Goal: Transaction & Acquisition: Purchase product/service

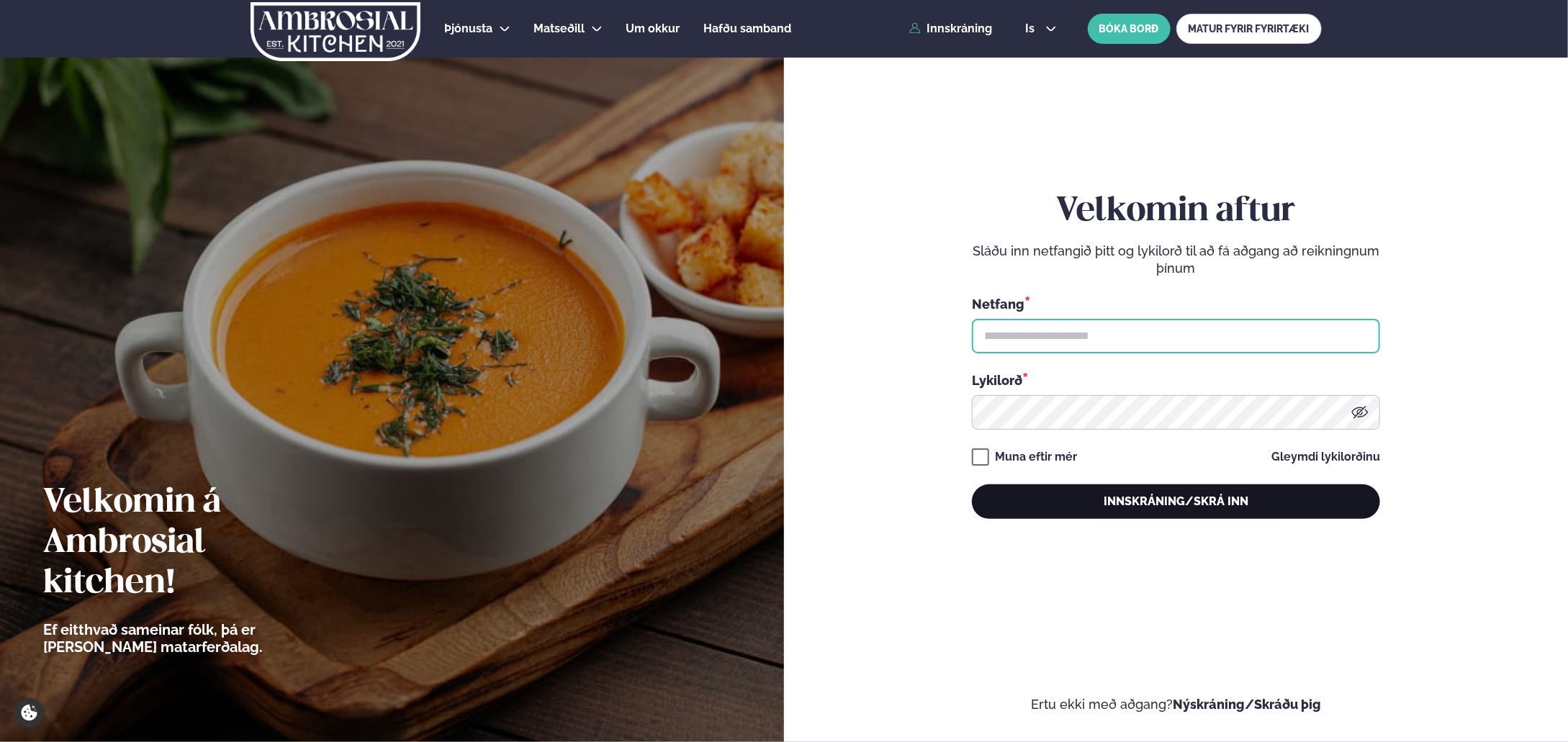
type input "**********"
click at [1119, 500] on button "Innskráning/Skrá inn" at bounding box center [1176, 501] width 408 height 35
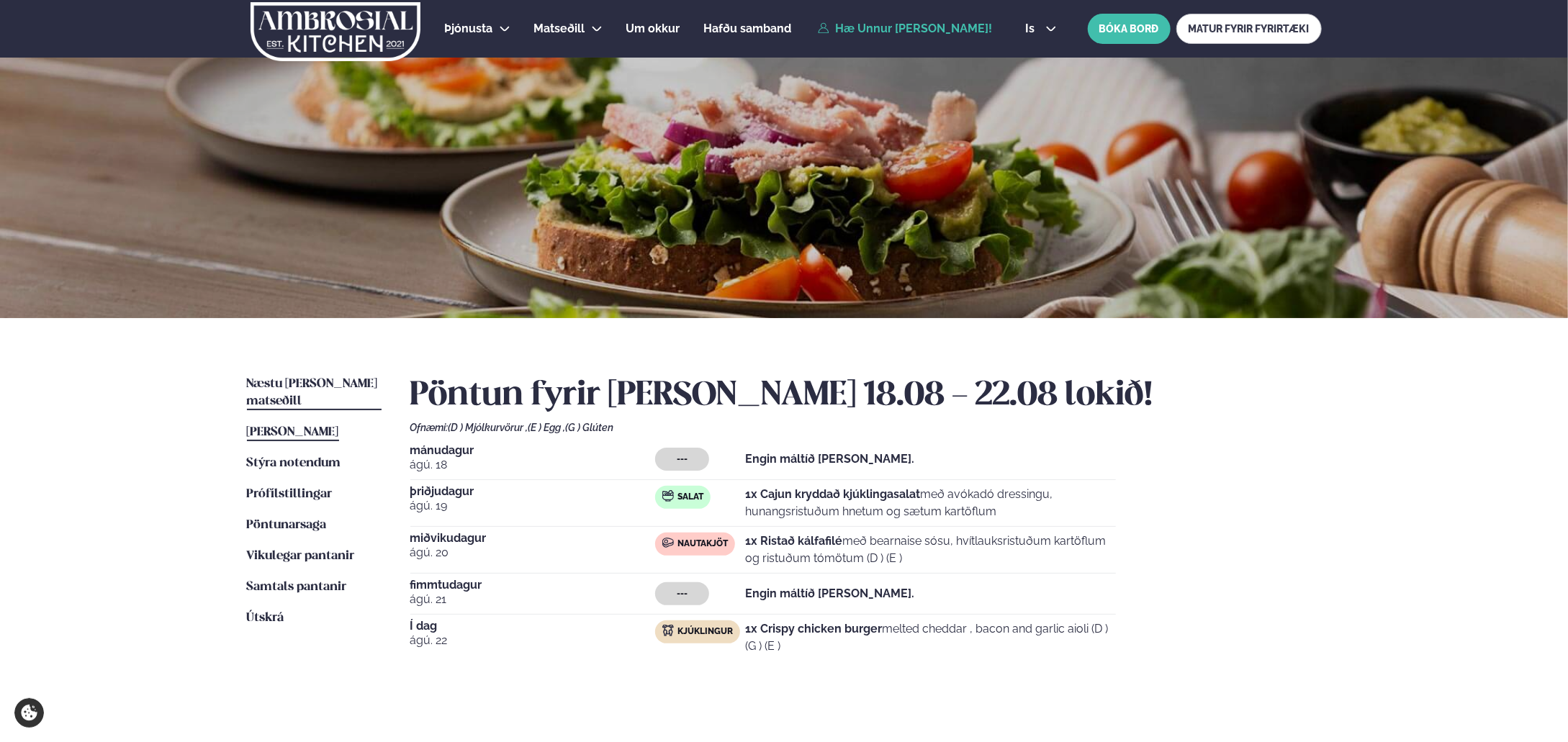
click at [284, 378] on span "Næstu [PERSON_NAME] matseðill" at bounding box center [312, 392] width 131 height 29
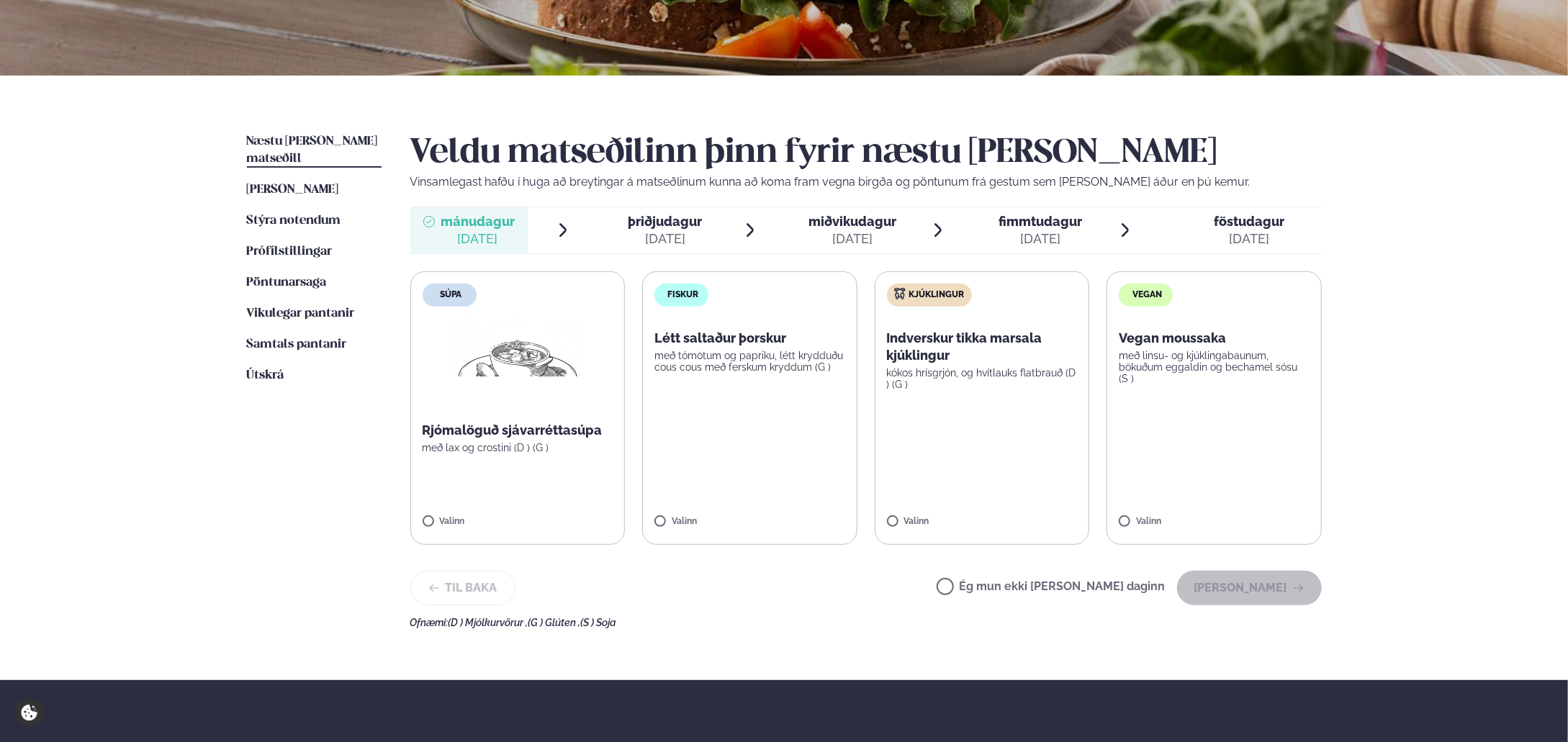
scroll to position [210, 0]
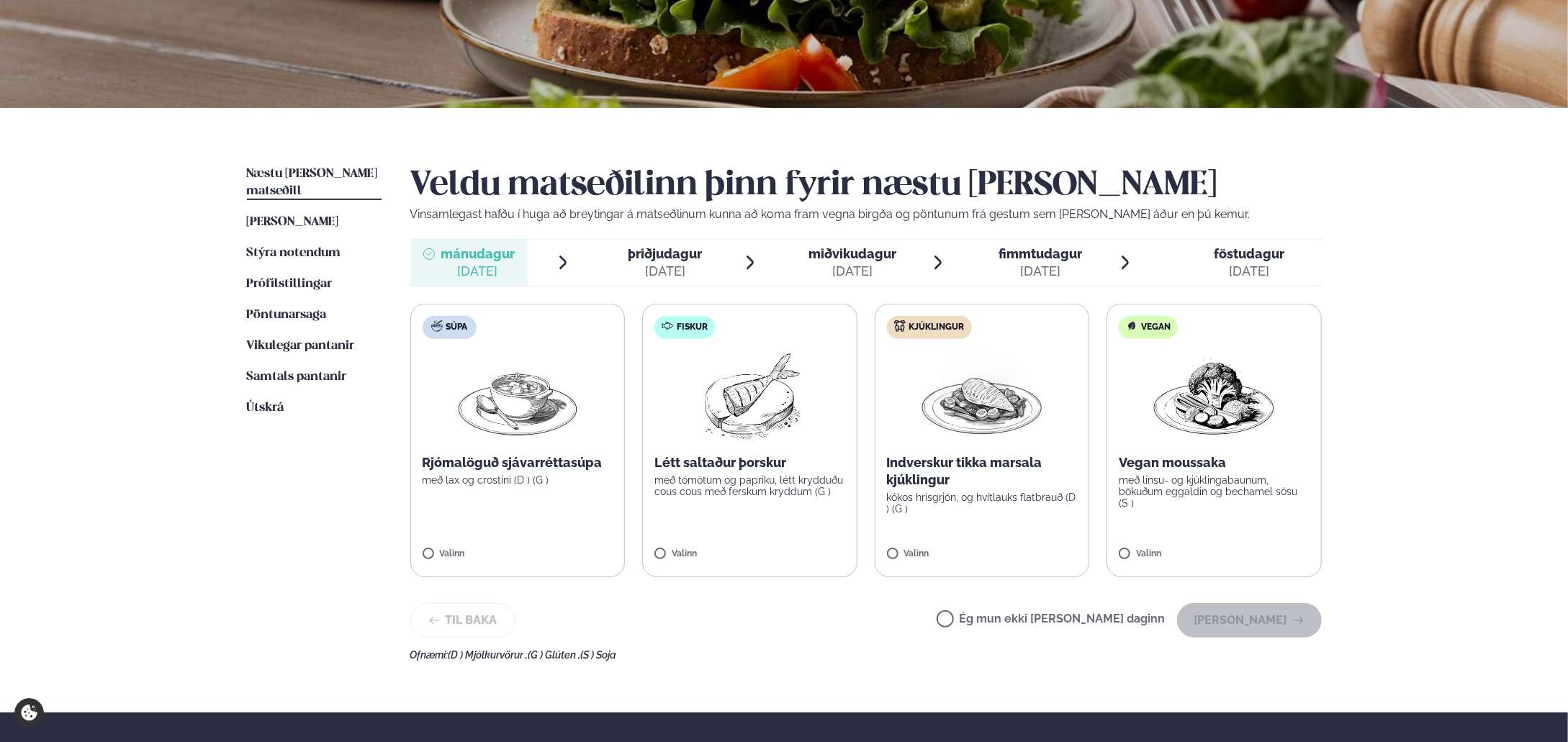
click at [981, 519] on label "Kjúklingur Indverskur tikka marsala kjúklingur kókos hrísgrjón, og hvítlauks fl…" at bounding box center [981, 440] width 215 height 274
click at [1273, 625] on button "[PERSON_NAME]" at bounding box center [1249, 620] width 144 height 35
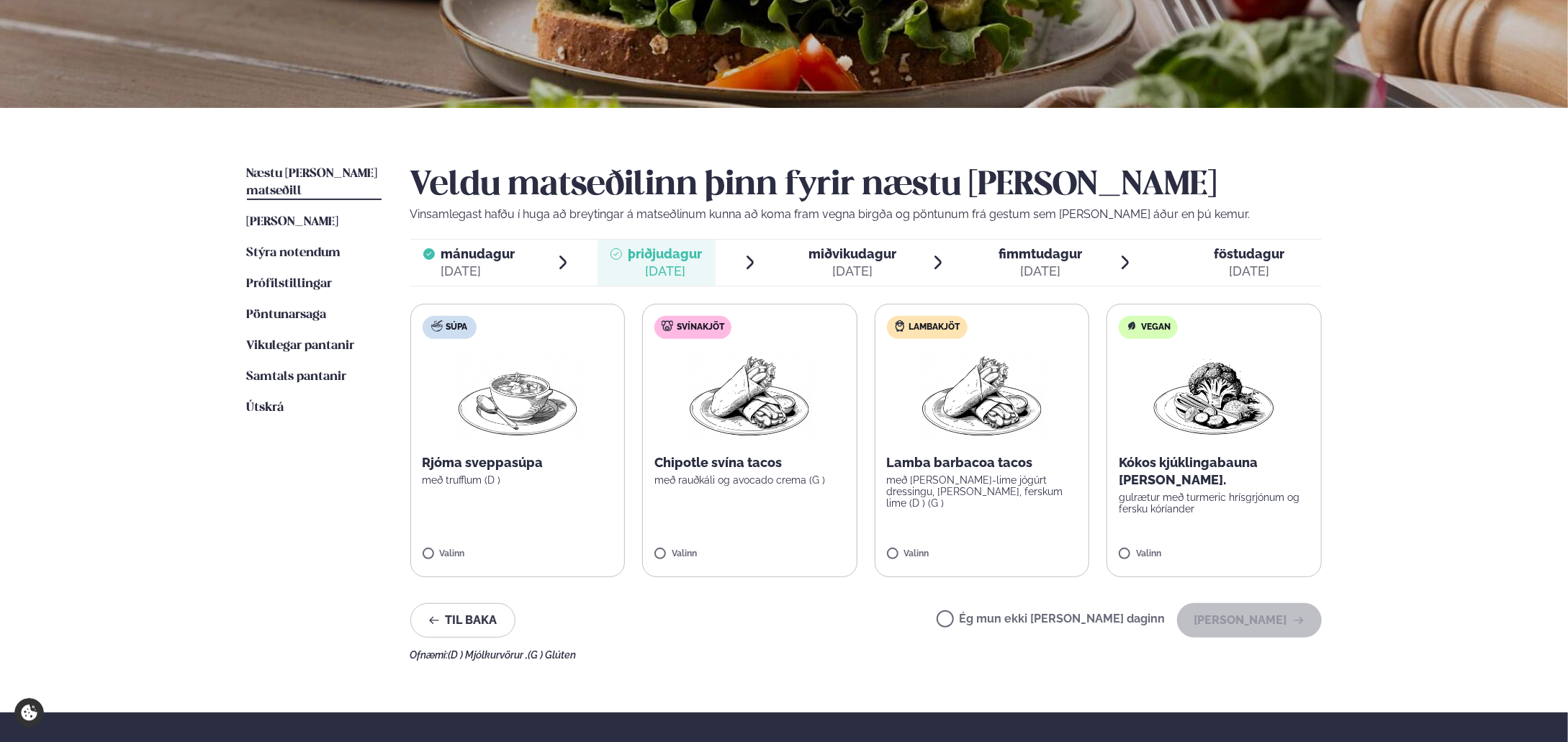
click at [1017, 529] on label "Lambakjöt Lamba barbacoa tacos með [PERSON_NAME]-lime jógúrt dressingu, [PERSON…" at bounding box center [981, 440] width 215 height 274
click at [1251, 616] on button "[PERSON_NAME]" at bounding box center [1249, 620] width 144 height 35
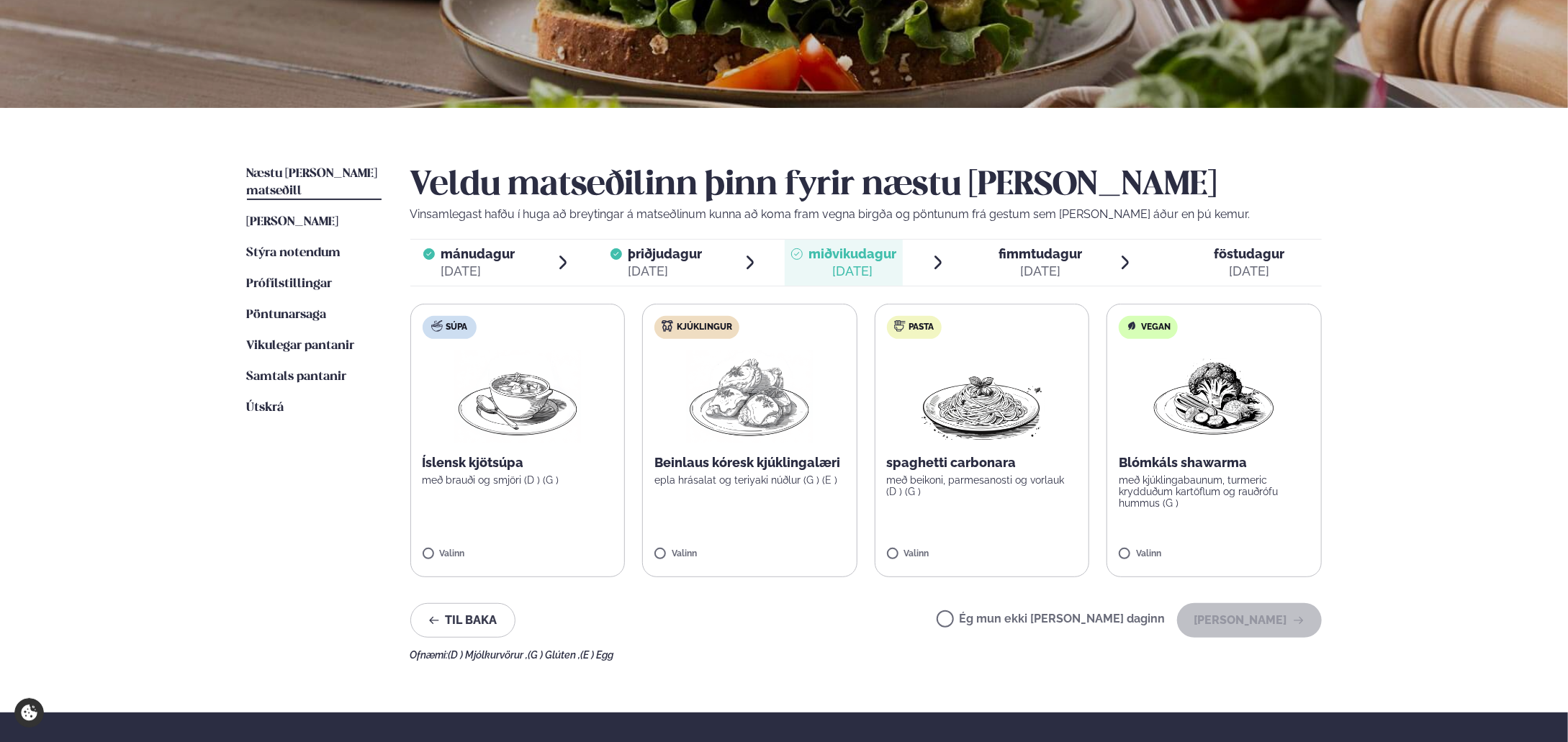
click at [975, 565] on label "Pasta spaghetti carbonara með beikoni, parmesanosti og vorlauk (D ) (G ) Valinn" at bounding box center [981, 440] width 215 height 274
click at [1022, 248] on span "fimmtudagur" at bounding box center [1040, 253] width 83 height 15
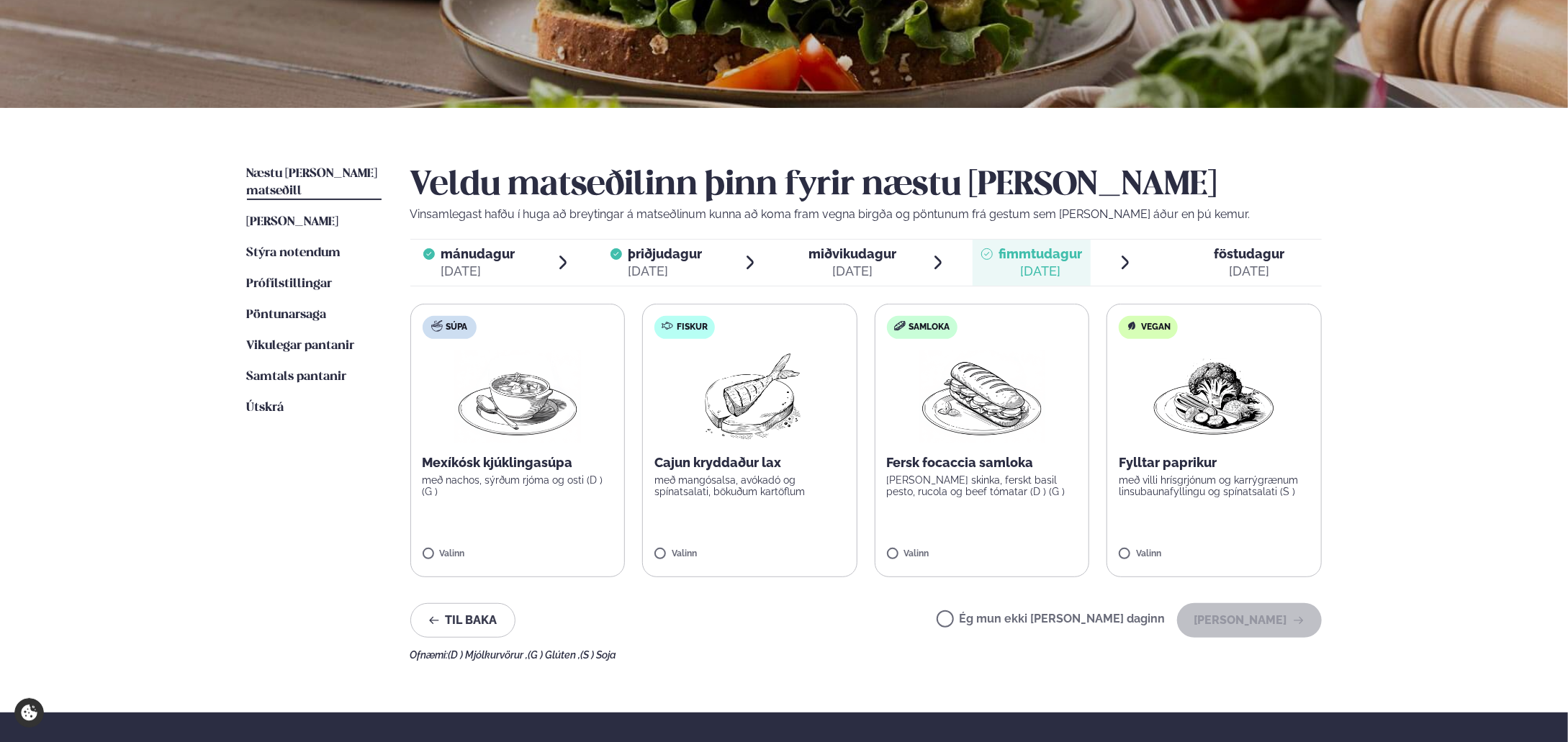
click at [1237, 263] on div "[DATE]" at bounding box center [1249, 271] width 71 height 17
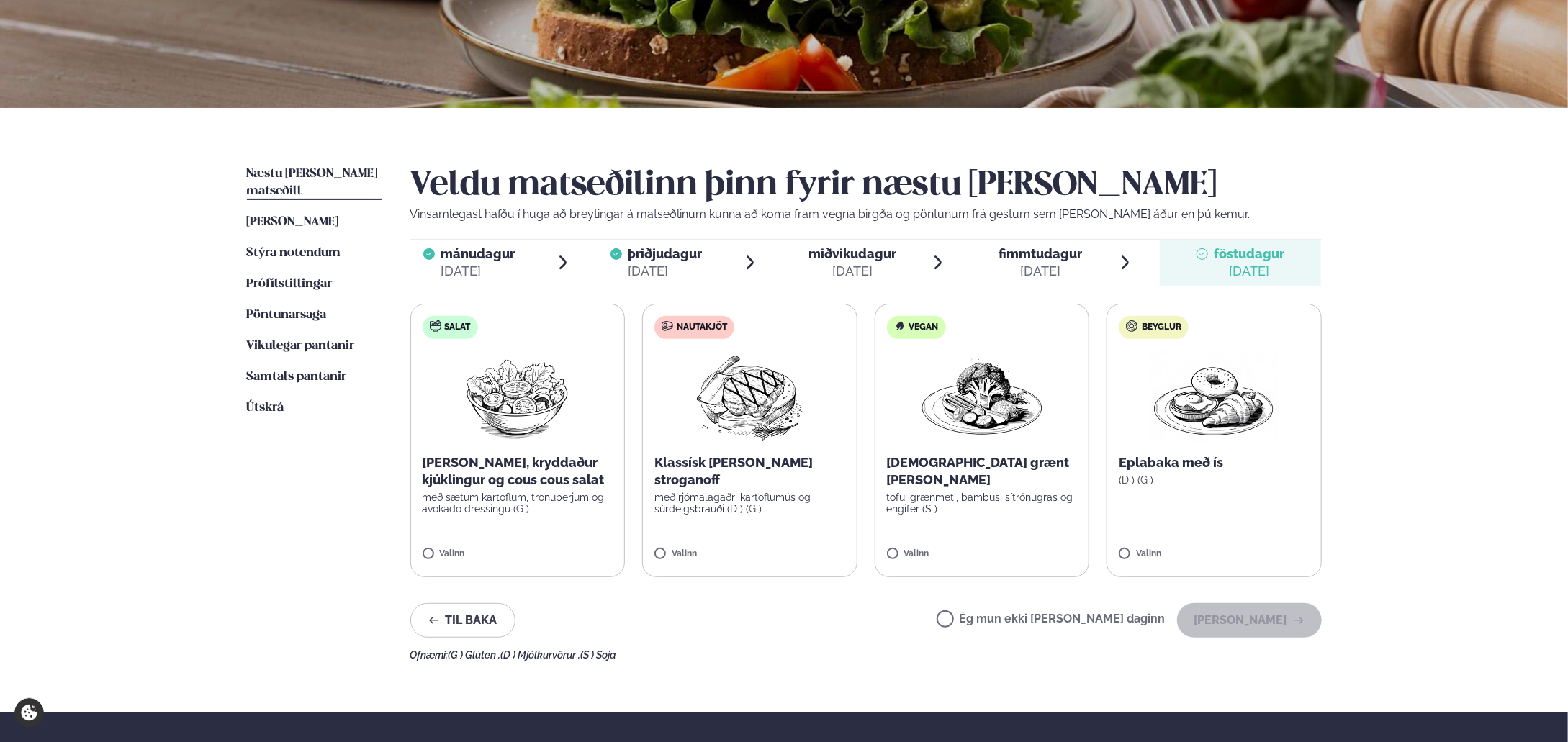
click at [866, 259] on span "miðvikudagur" at bounding box center [852, 253] width 88 height 15
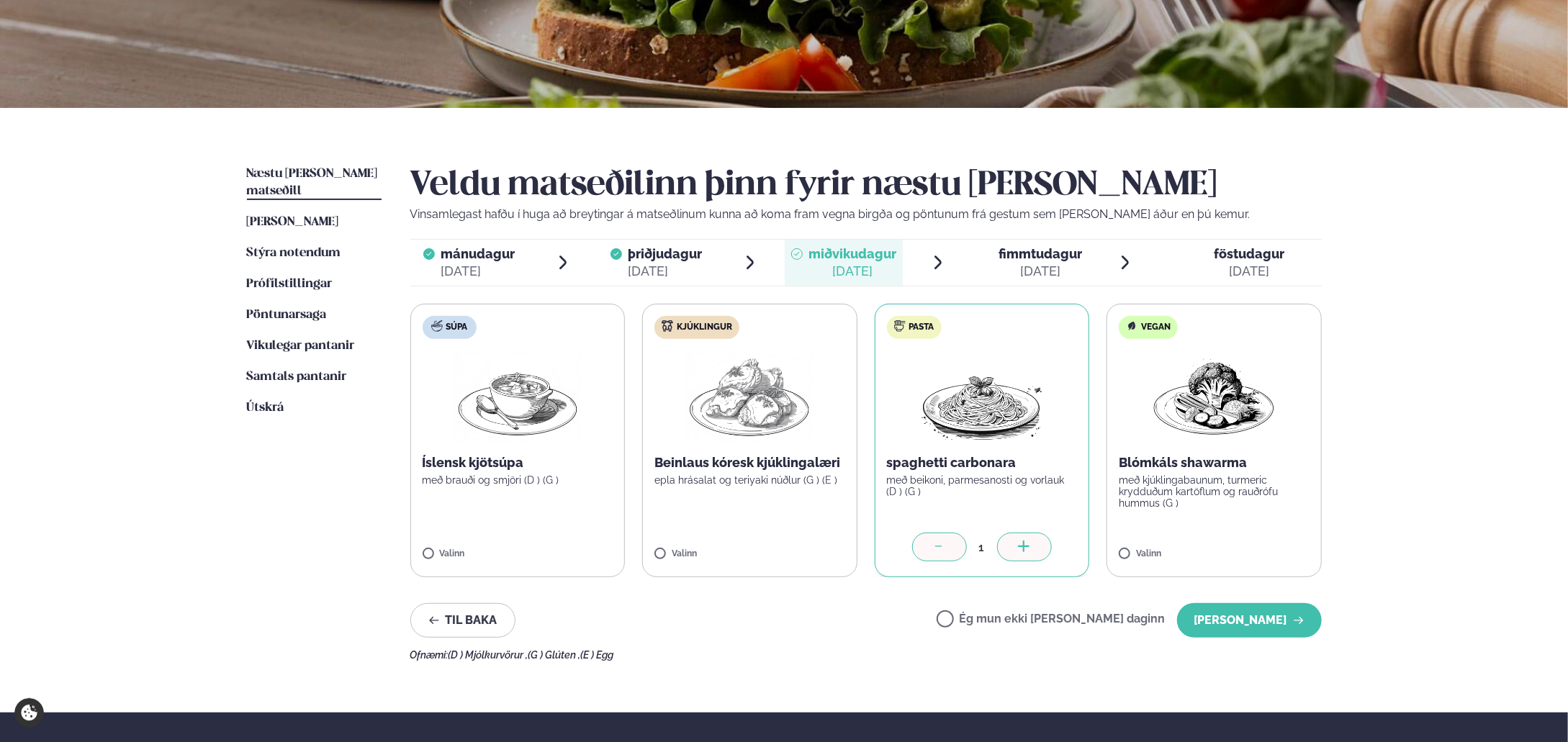
click at [1028, 252] on span "fimmtudagur" at bounding box center [1040, 253] width 83 height 15
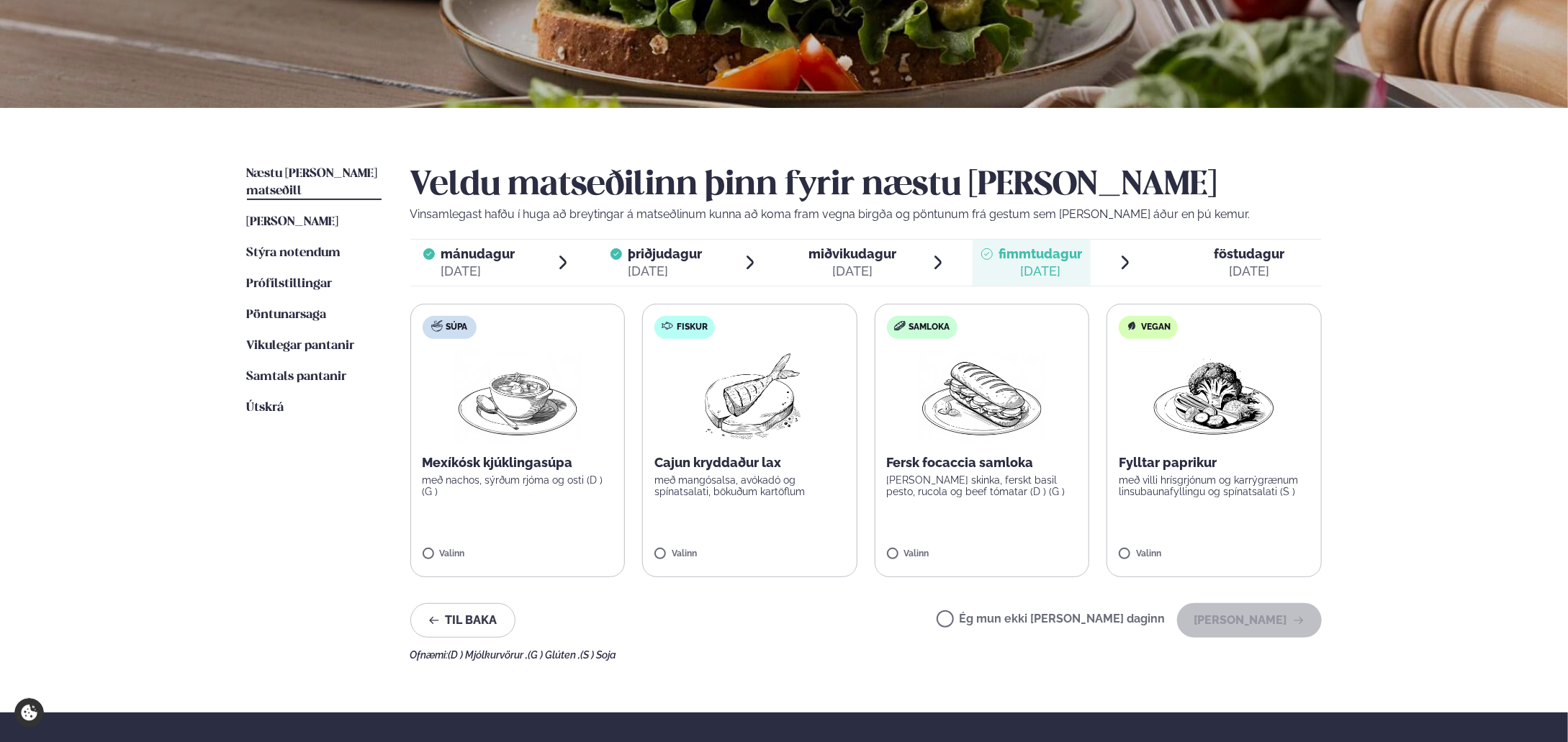
click at [820, 266] on div "[DATE]" at bounding box center [852, 271] width 88 height 17
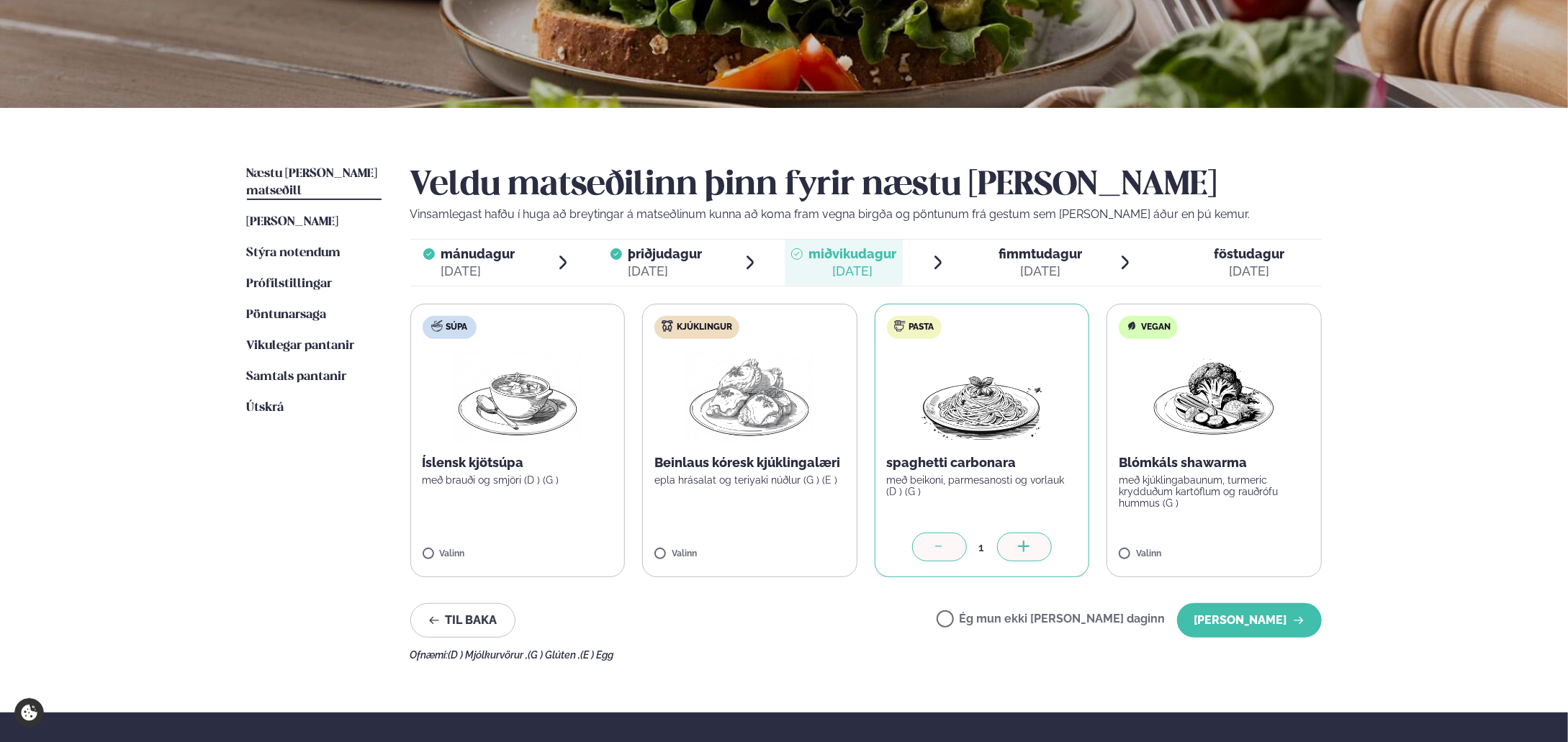
click at [1035, 547] on div at bounding box center [1024, 547] width 55 height 29
click at [928, 548] on div at bounding box center [939, 547] width 55 height 29
click at [933, 539] on div at bounding box center [936, 547] width 55 height 29
click at [932, 548] on icon at bounding box center [939, 547] width 15 height 15
click at [938, 544] on icon at bounding box center [939, 547] width 15 height 15
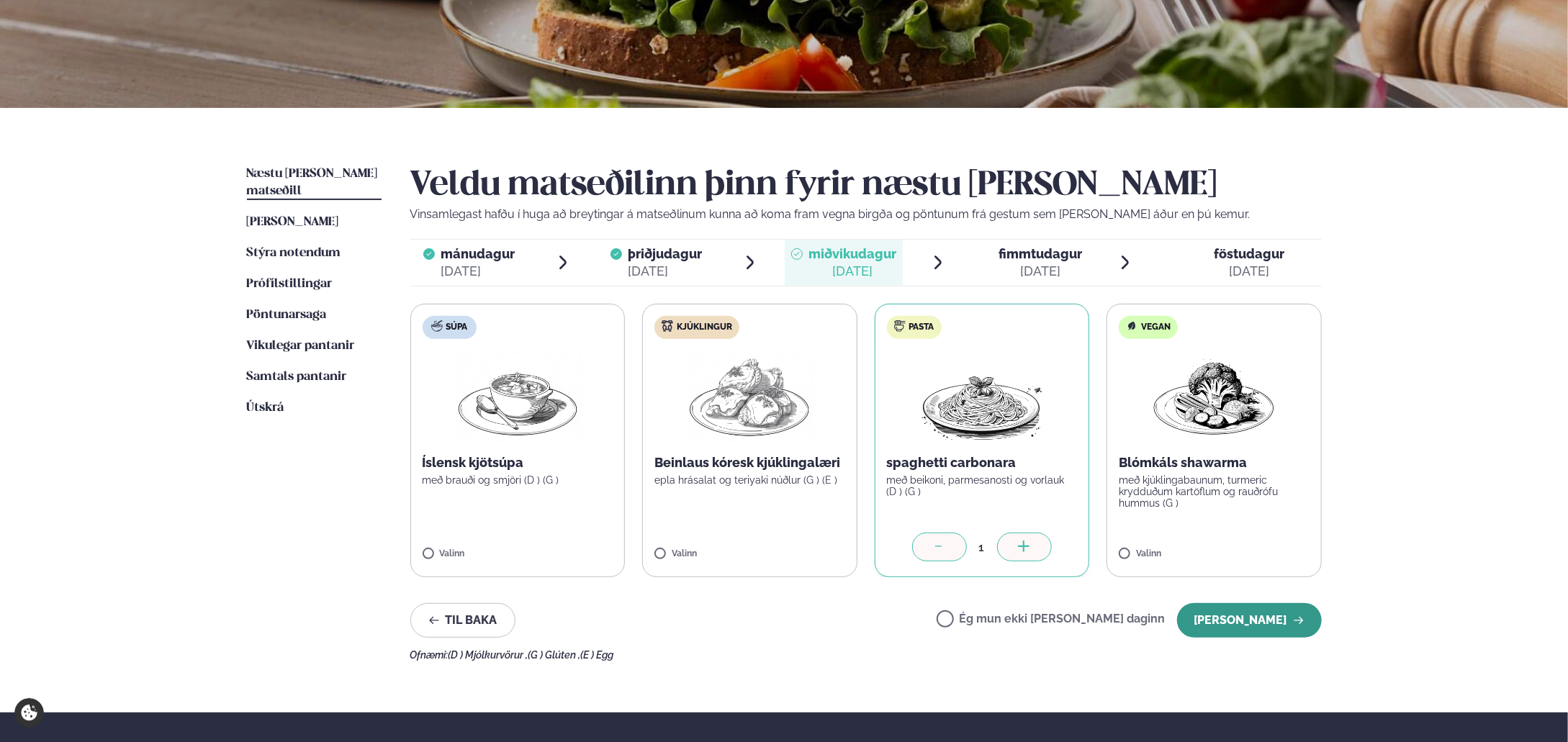
click at [1239, 623] on button "[PERSON_NAME]" at bounding box center [1249, 620] width 144 height 35
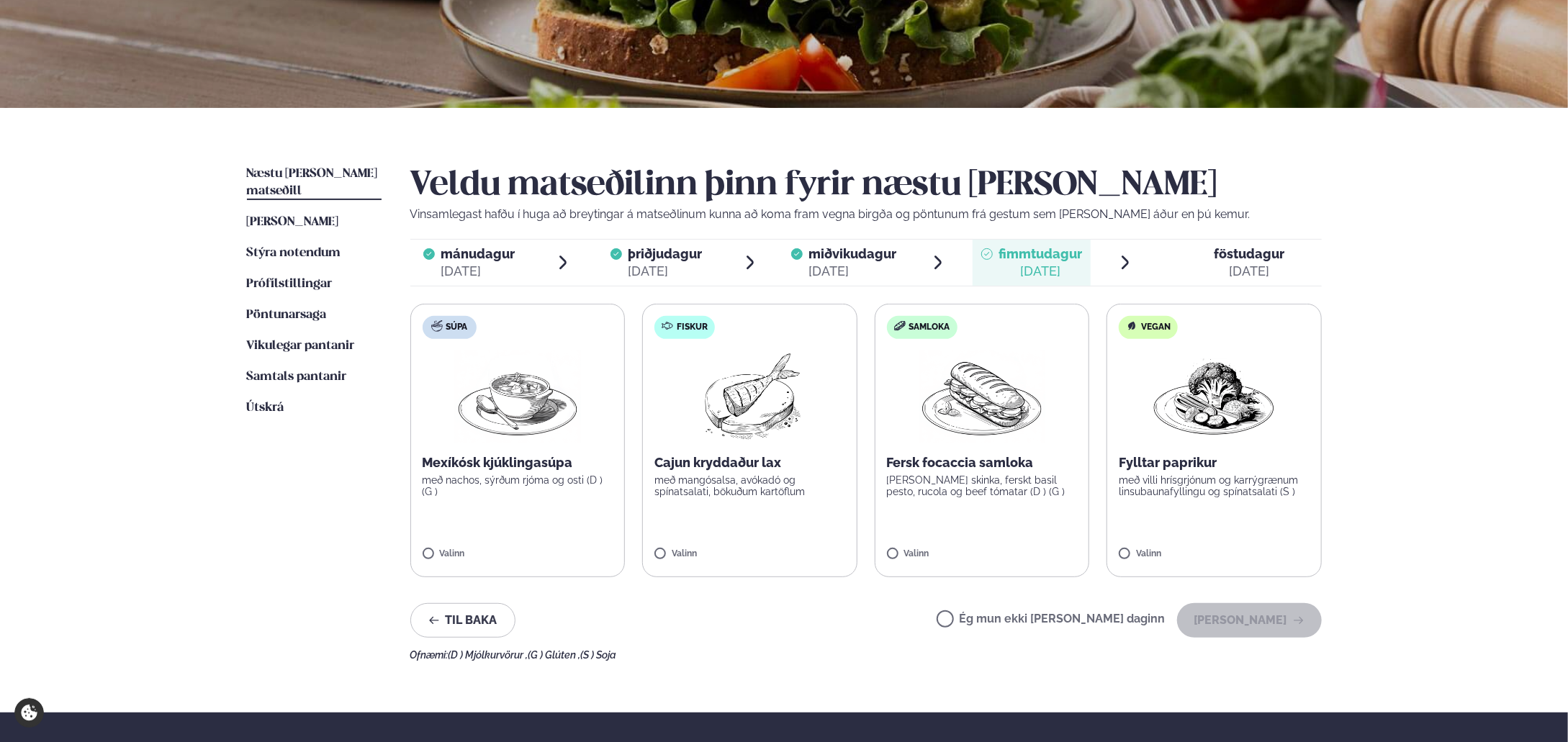
click at [1017, 529] on label "Samloka Fersk focaccia samloka [PERSON_NAME] skinka, ferskt basil pesto, rucola…" at bounding box center [981, 440] width 215 height 274
click at [1266, 627] on button "[PERSON_NAME]" at bounding box center [1249, 620] width 144 height 35
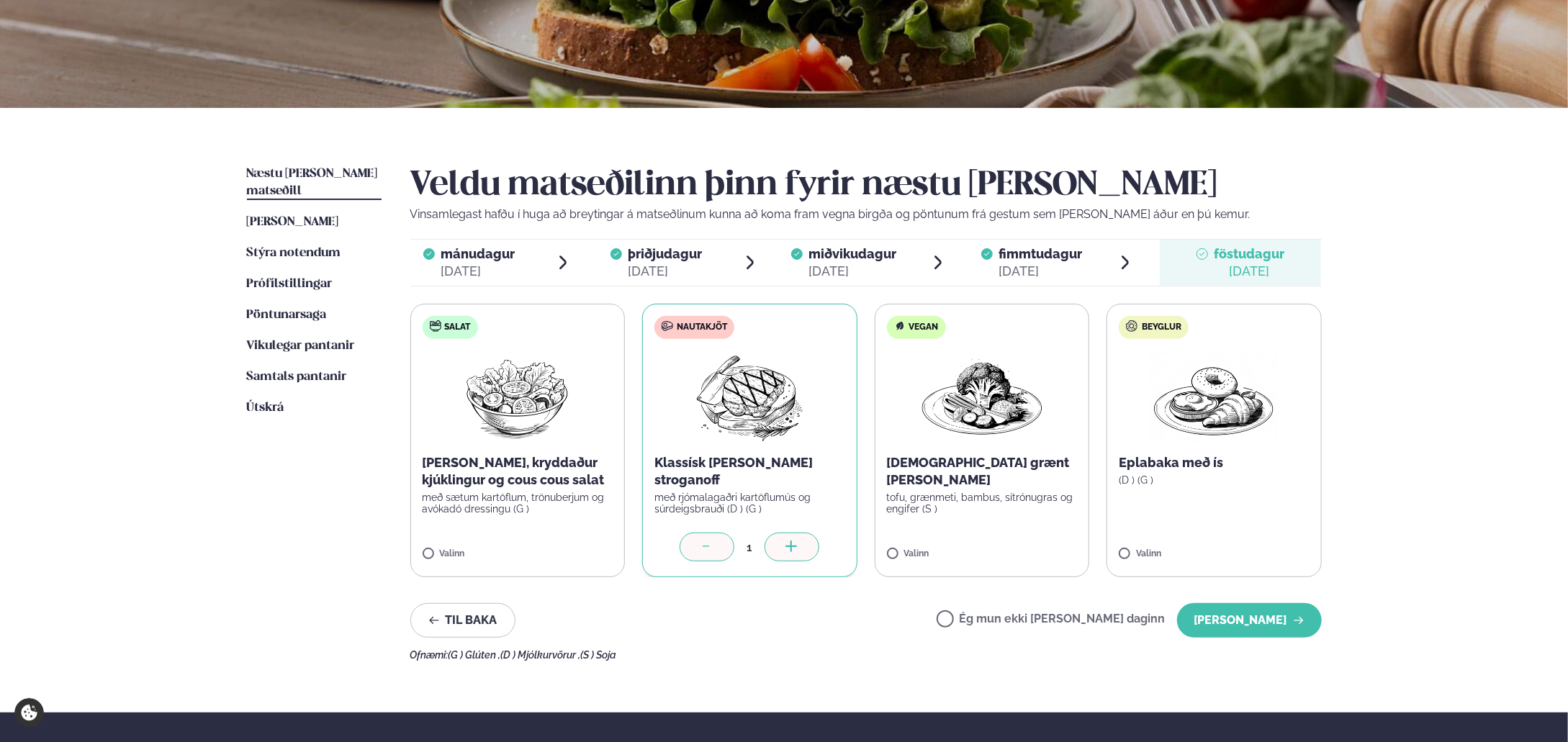
click at [700, 542] on icon at bounding box center [707, 547] width 15 height 15
click at [1249, 610] on button "[PERSON_NAME]" at bounding box center [1249, 620] width 144 height 35
